Goal: Transaction & Acquisition: Book appointment/travel/reservation

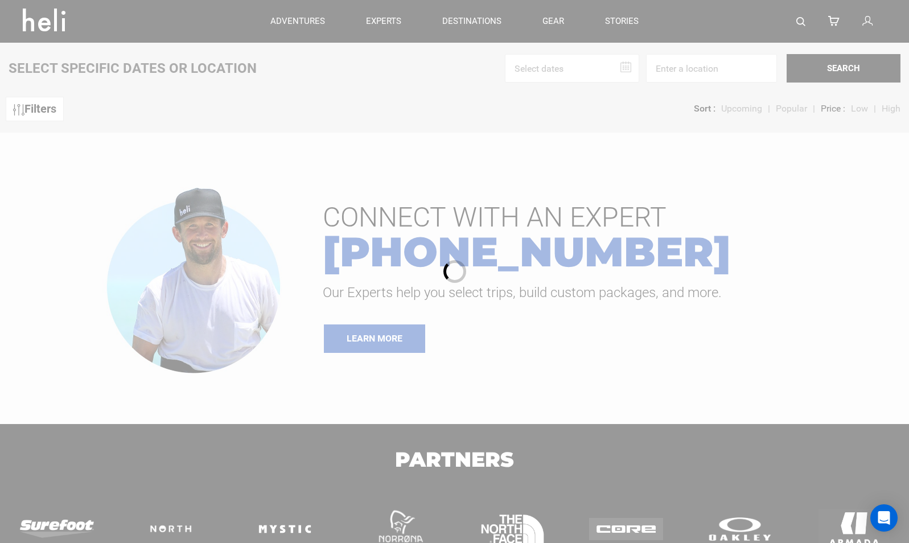
click at [318, 32] on div at bounding box center [454, 271] width 909 height 543
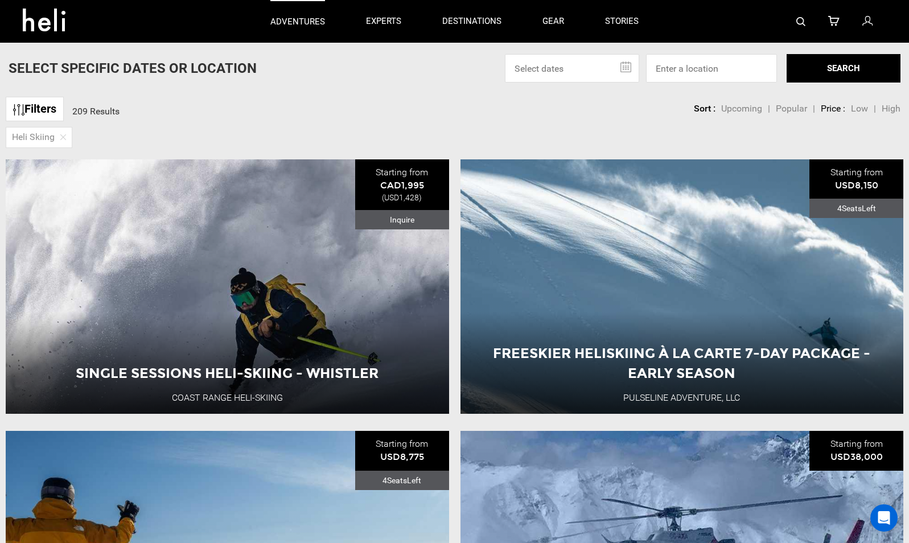
click at [309, 18] on p "adventures" at bounding box center [297, 22] width 55 height 12
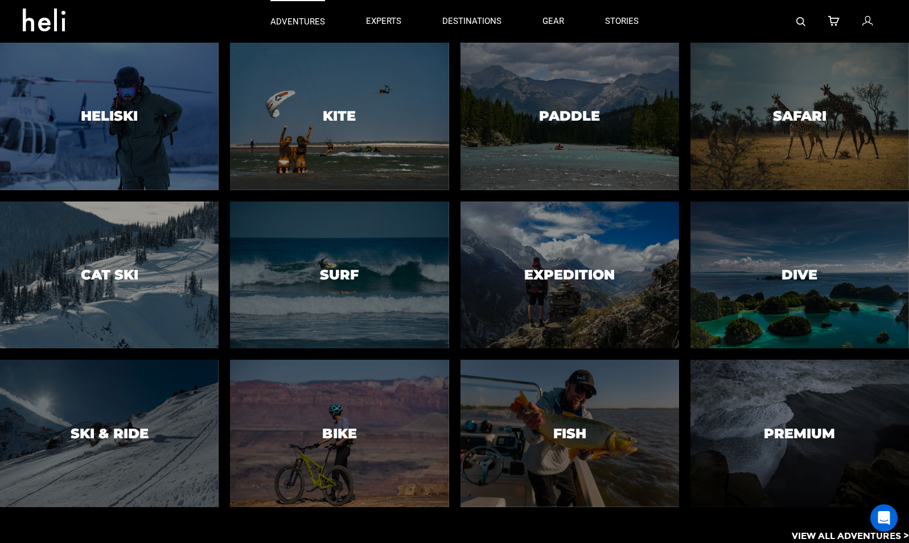
click at [321, 20] on p "adventures" at bounding box center [297, 22] width 55 height 12
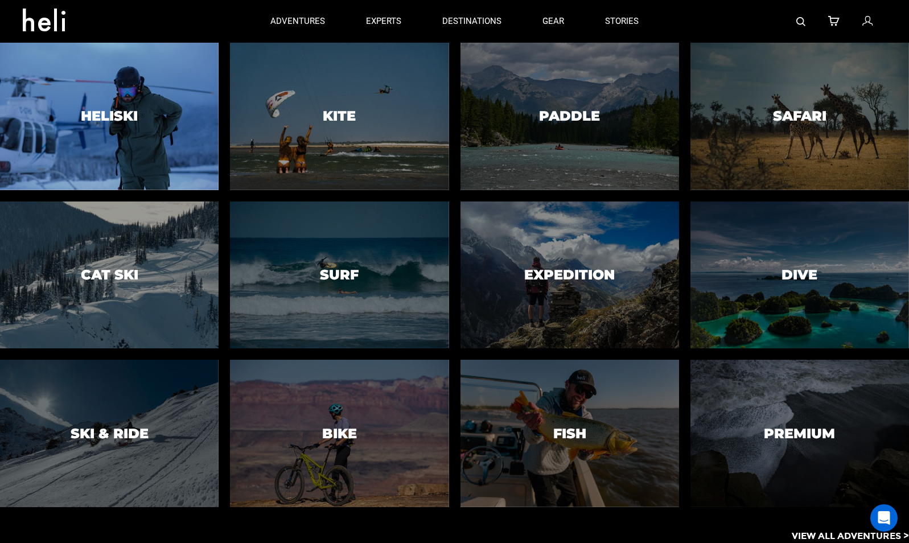
click at [128, 131] on div at bounding box center [109, 116] width 223 height 150
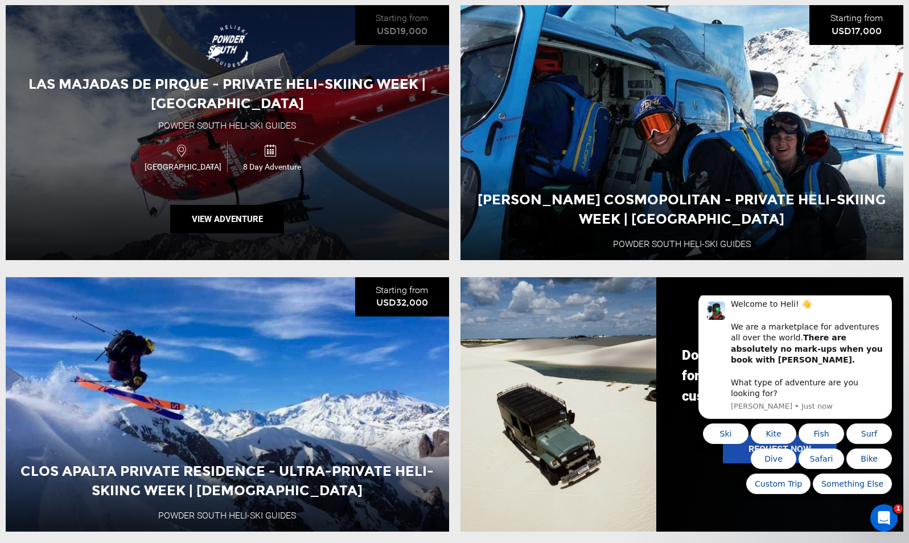
scroll to position [1109, 0]
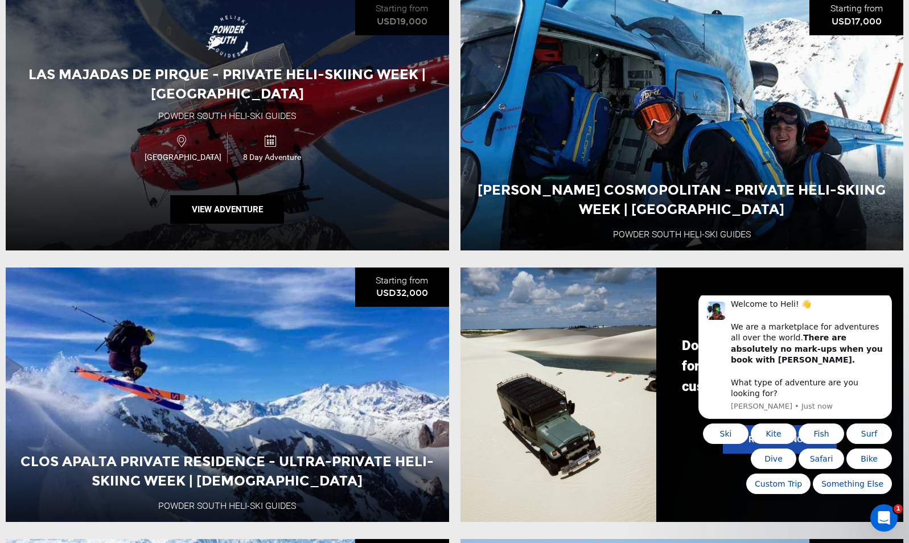
click at [304, 194] on div "Las Majadas de Pirque - Private Heli-Skiing Week | [GEOGRAPHIC_DATA] Powder [GE…" at bounding box center [227, 122] width 443 height 254
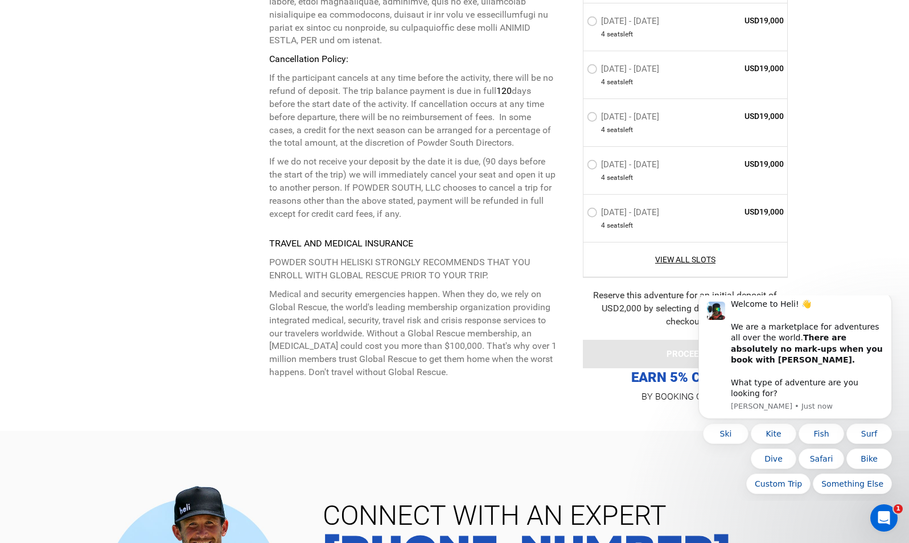
scroll to position [3585, 0]
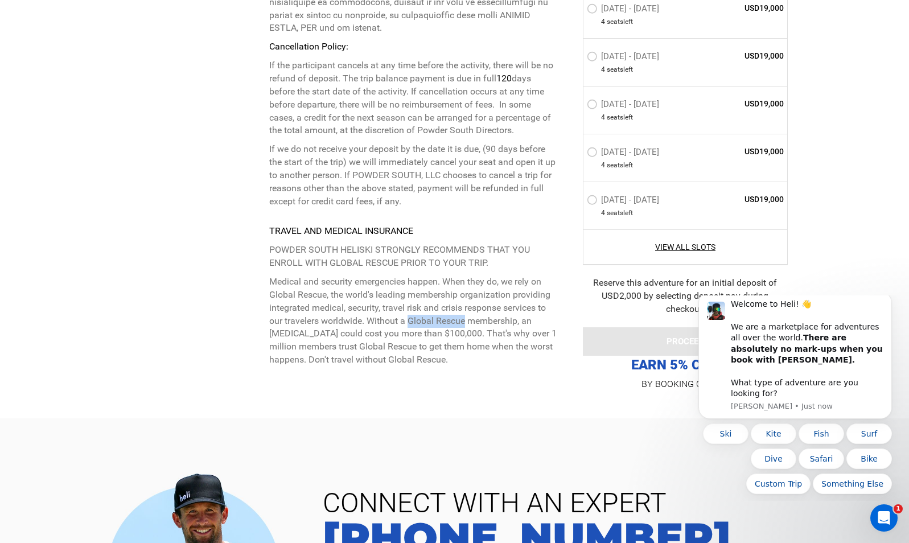
drag, startPoint x: 410, startPoint y: 197, endPoint x: 467, endPoint y: 193, distance: 57.0
click at [518, 401] on div at bounding box center [455, 410] width 666 height 18
